Goal: Task Accomplishment & Management: Manage account settings

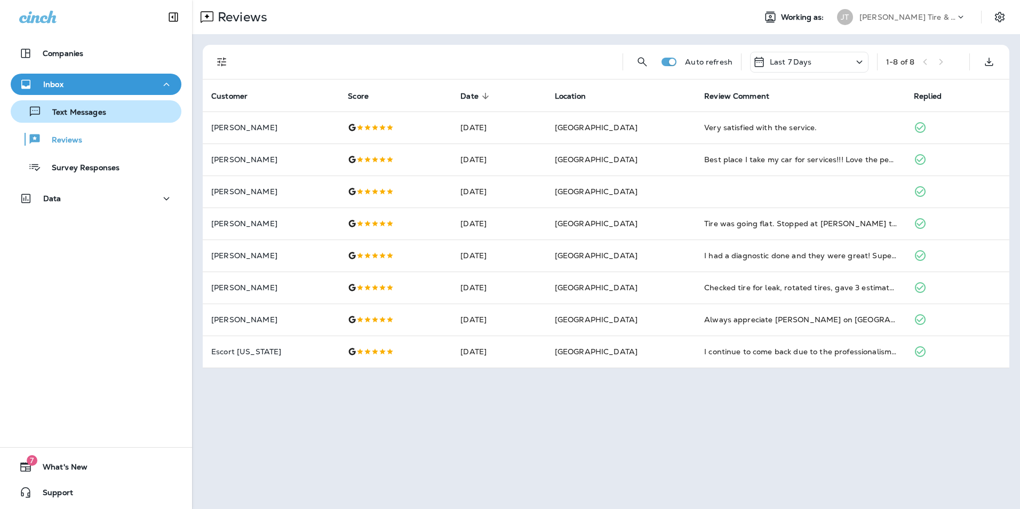
click at [70, 114] on p "Text Messages" at bounding box center [74, 113] width 65 height 10
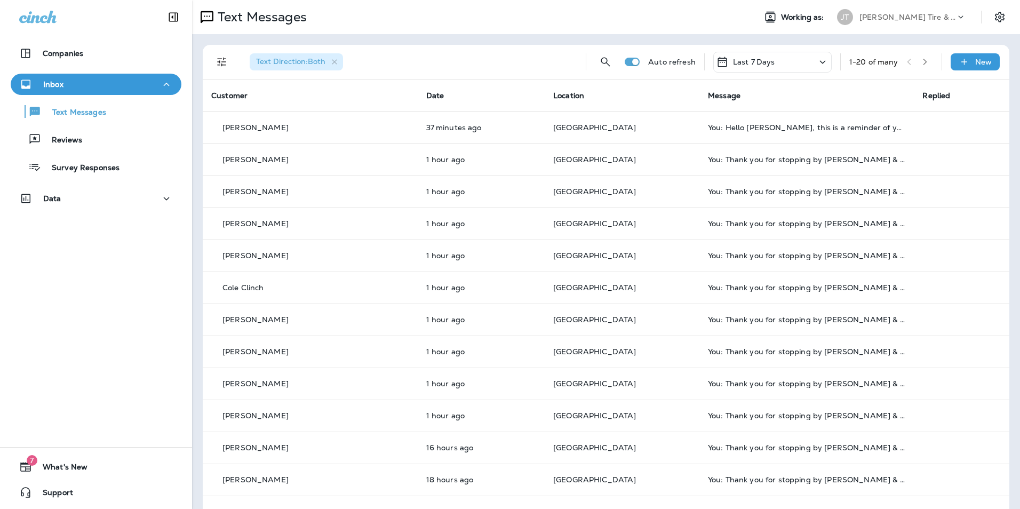
click at [309, 63] on span "Text Direction : Both" at bounding box center [290, 62] width 69 height 10
click at [337, 61] on icon "button" at bounding box center [334, 62] width 9 height 9
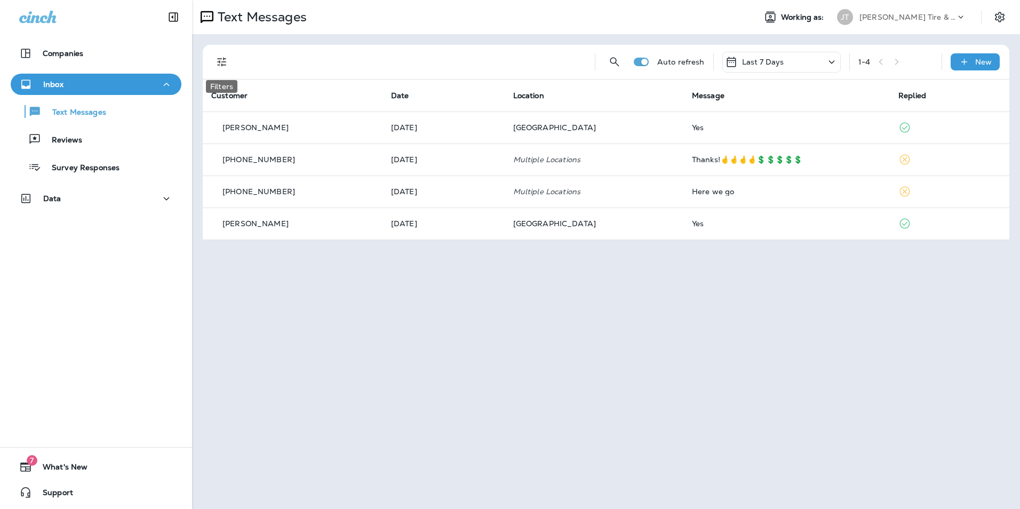
click at [225, 65] on icon "Filters" at bounding box center [221, 62] width 9 height 9
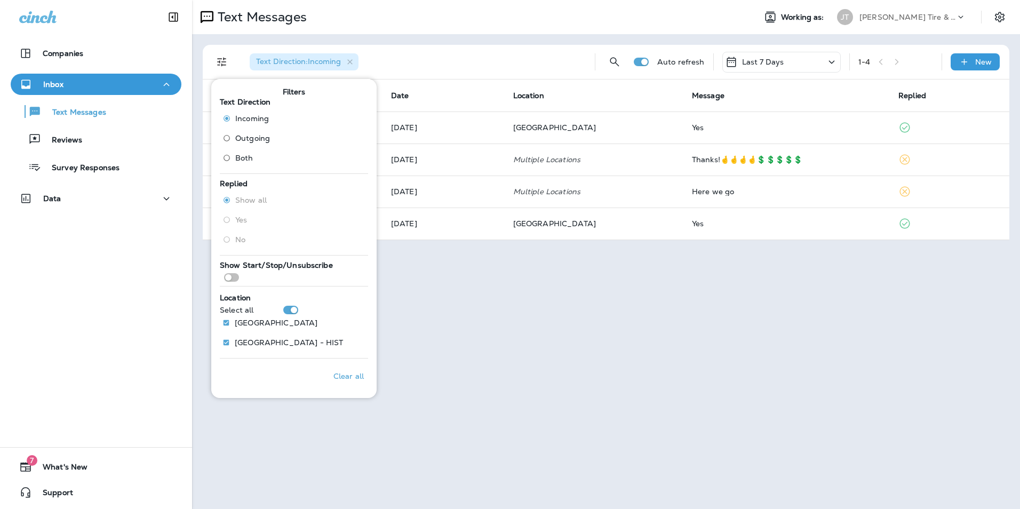
click at [435, 61] on div "Text Direction : Incoming" at bounding box center [413, 62] width 345 height 34
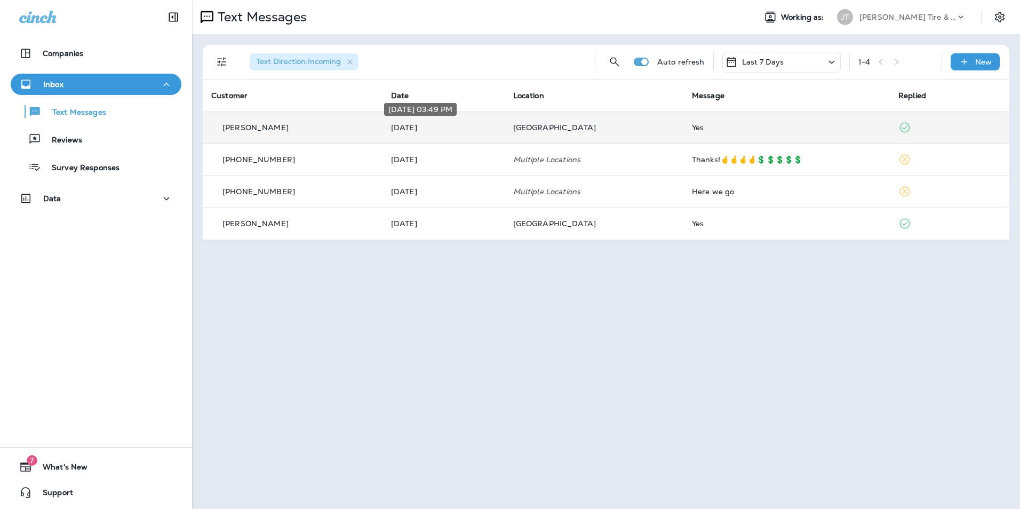
click at [436, 124] on p "[DATE]" at bounding box center [443, 127] width 105 height 9
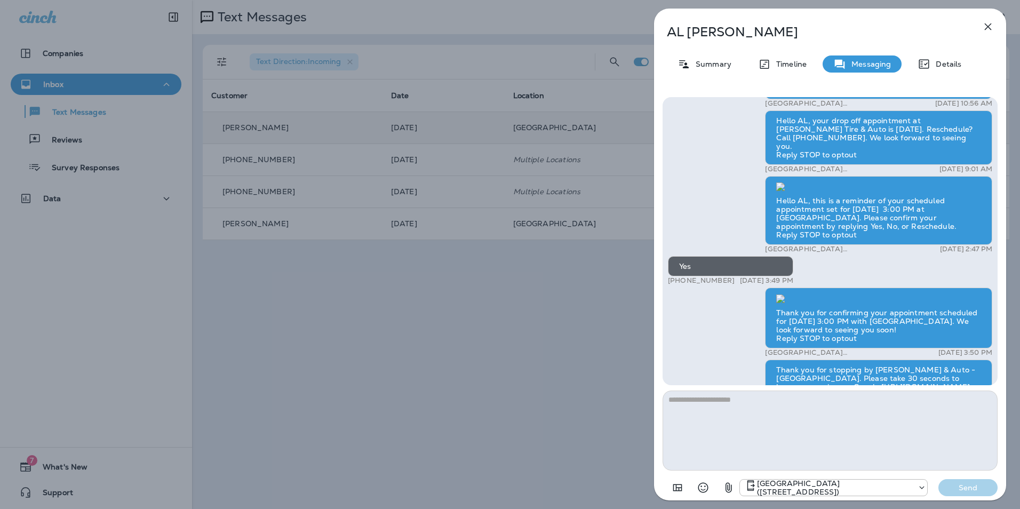
scroll to position [-53, 0]
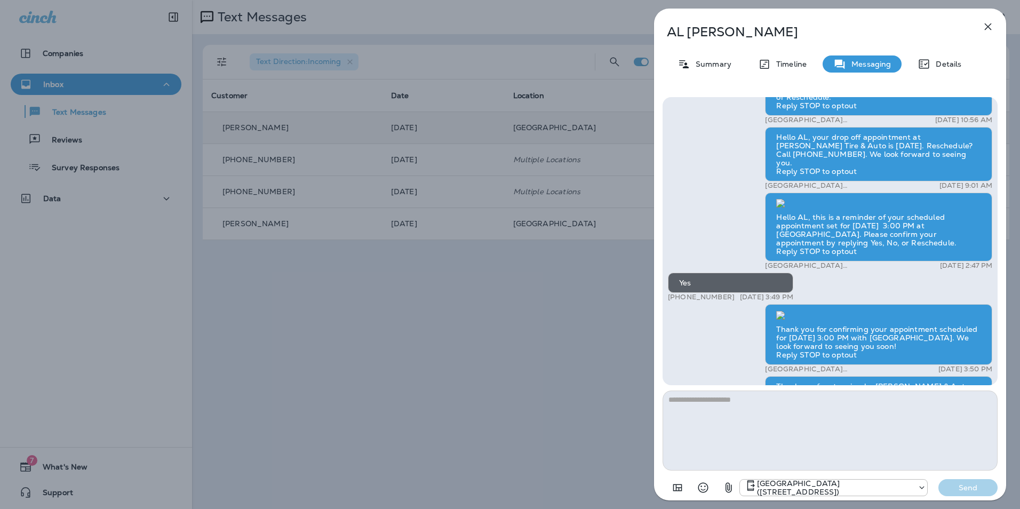
click at [988, 28] on icon "button" at bounding box center [987, 26] width 13 height 13
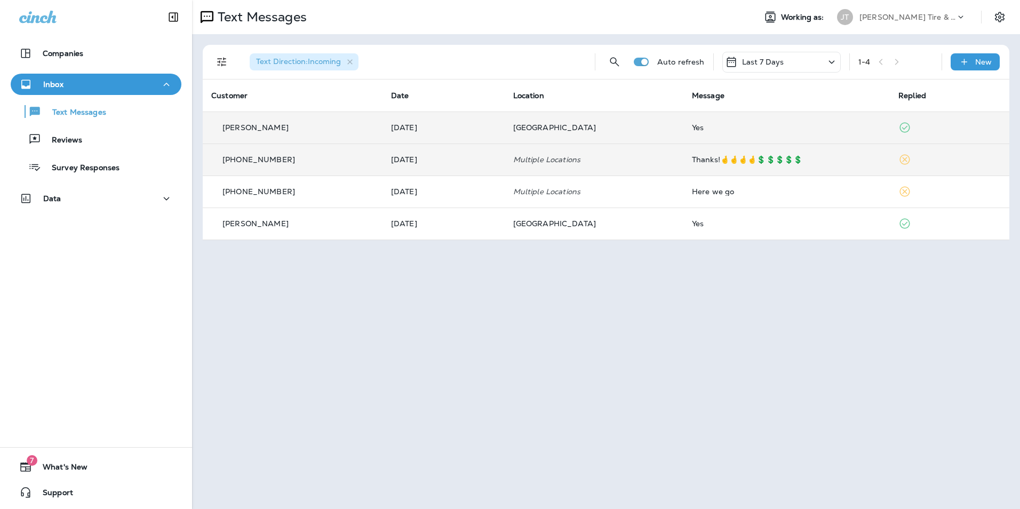
click at [755, 162] on div "Thanks!🤞🤞🤞🤞💲💲💲💲💲" at bounding box center [786, 159] width 189 height 9
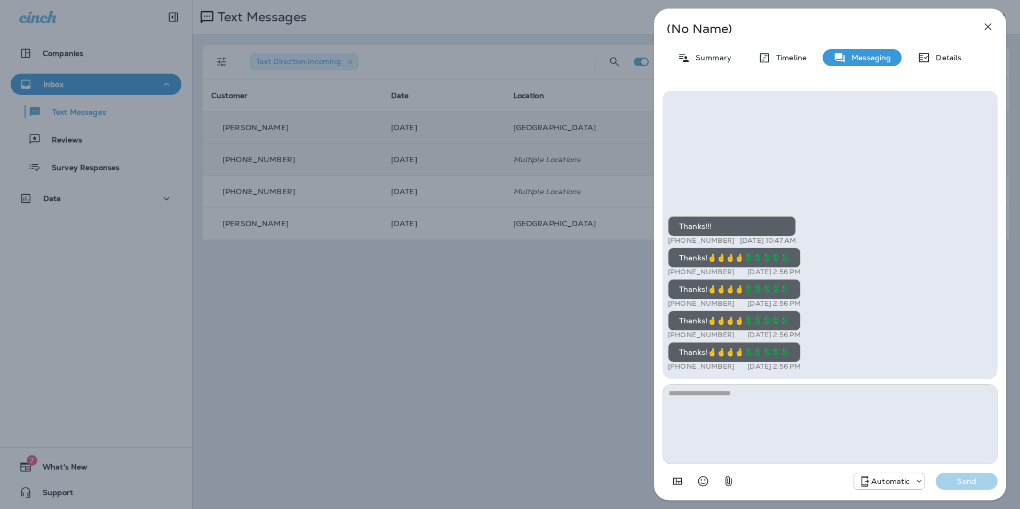
click at [991, 31] on icon "button" at bounding box center [987, 26] width 13 height 13
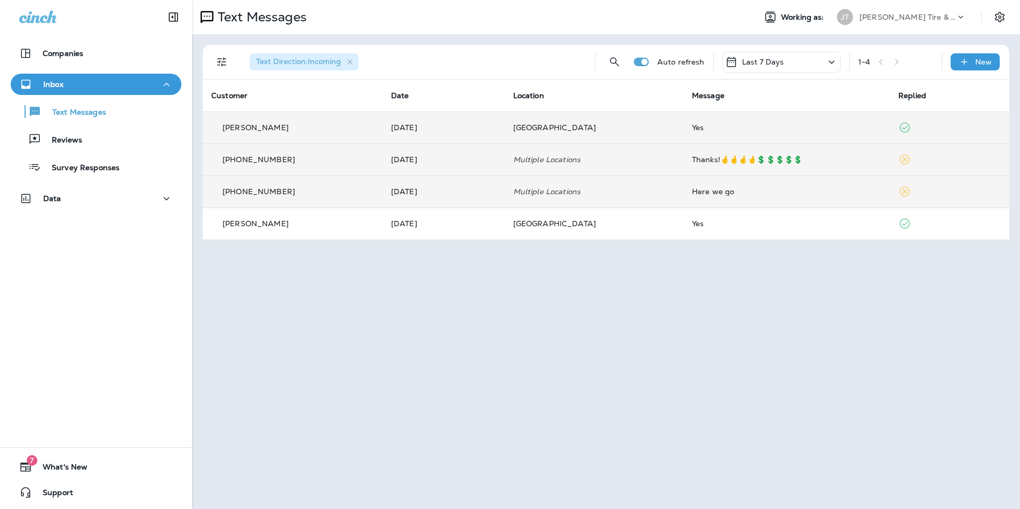
click at [717, 197] on td "Here we go" at bounding box center [786, 191] width 206 height 32
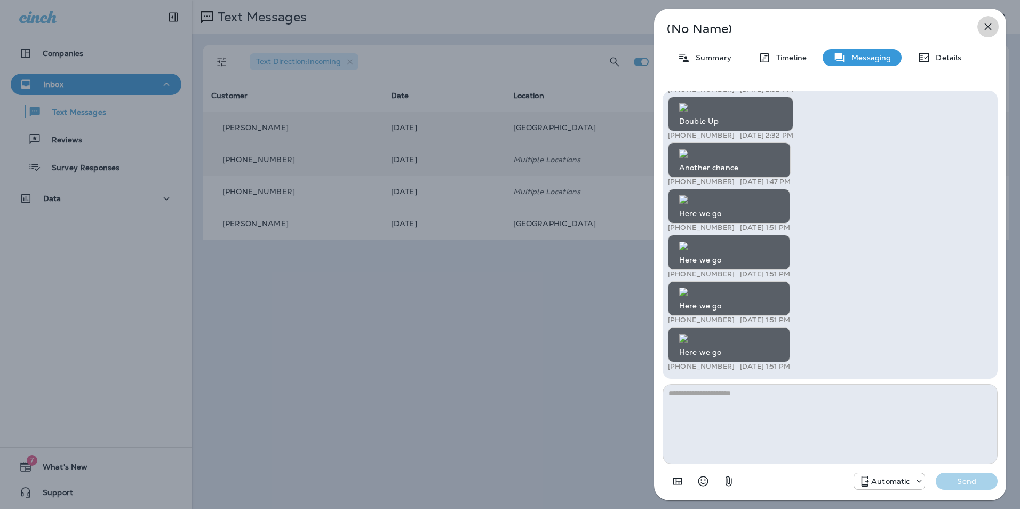
click at [989, 28] on icon "button" at bounding box center [987, 26] width 7 height 7
